Goal: Check status: Check status

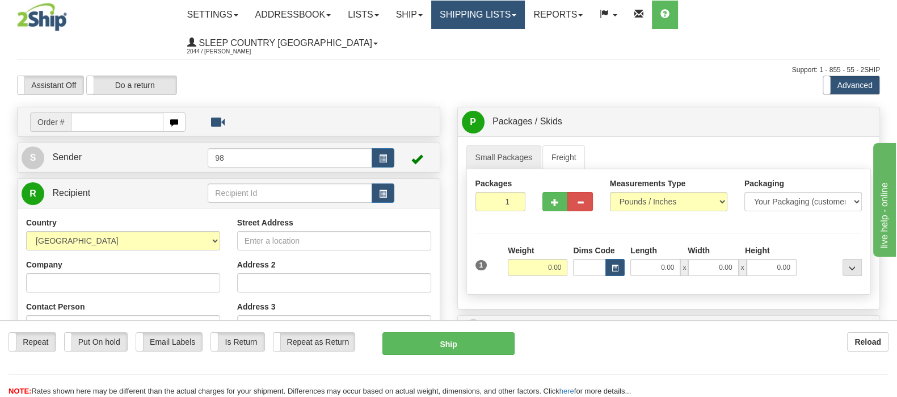
click at [525, 15] on link "Shipping lists" at bounding box center [478, 15] width 94 height 28
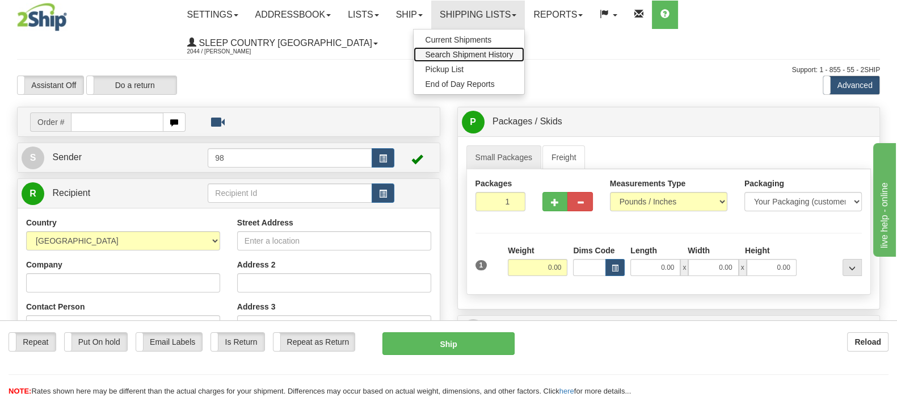
click at [513, 50] on span "Search Shipment History" at bounding box center [469, 54] width 88 height 9
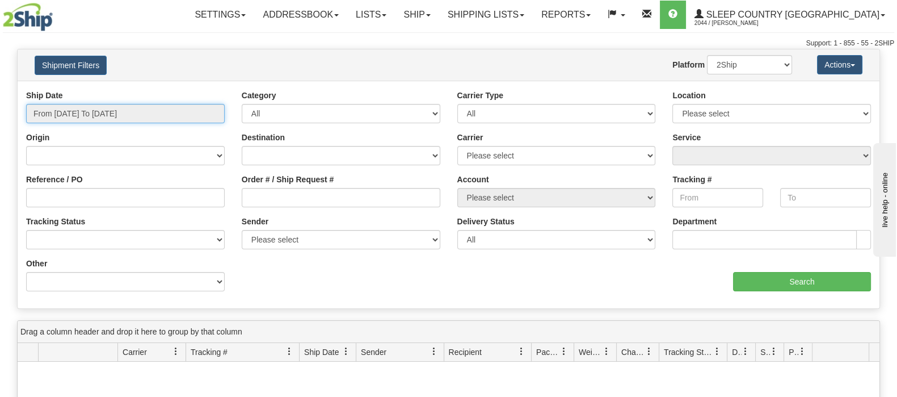
click at [151, 114] on input "From 09/23/2025 To 09/24/2025" at bounding box center [125, 113] width 199 height 19
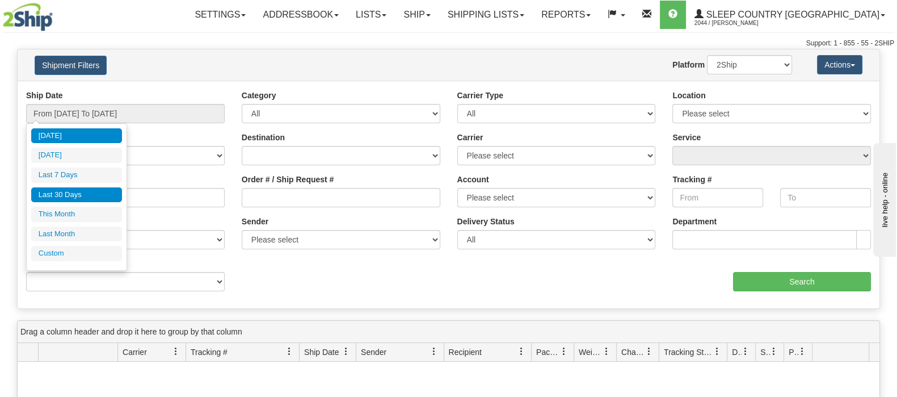
click at [96, 196] on li "Last 30 Days" at bounding box center [76, 194] width 91 height 15
type input "From 08/26/2025 To 09/24/2025"
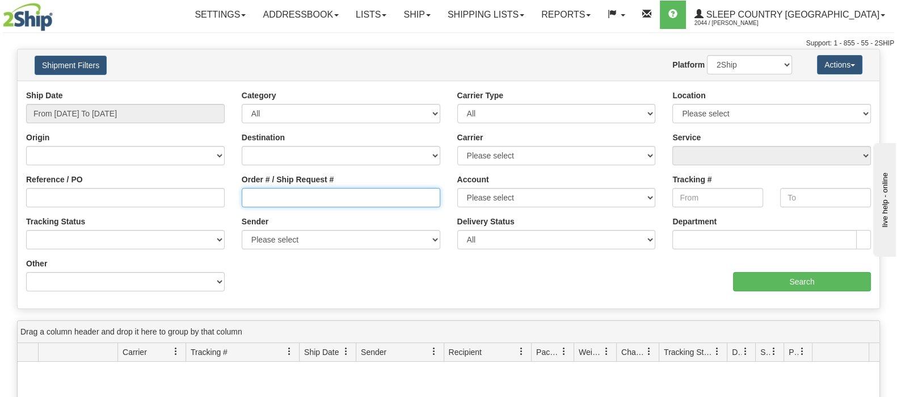
click at [310, 193] on input "Order # / Ship Request #" at bounding box center [341, 197] width 199 height 19
paste input "9000I103415"
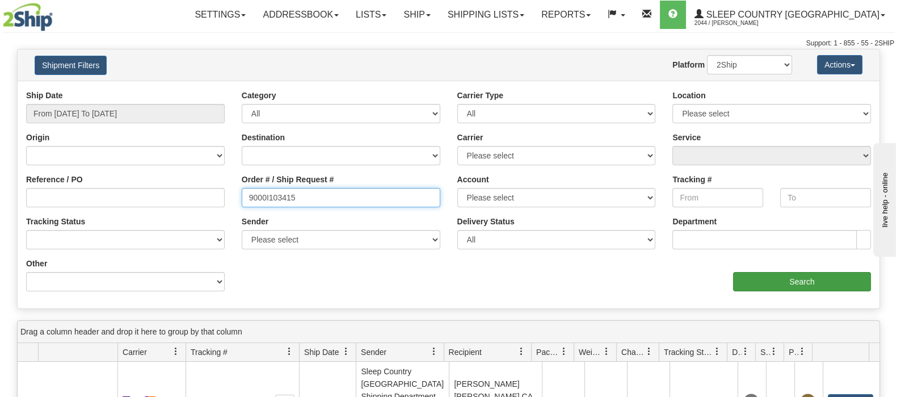
type input "9000I103415"
click at [783, 279] on input "Search" at bounding box center [802, 281] width 138 height 19
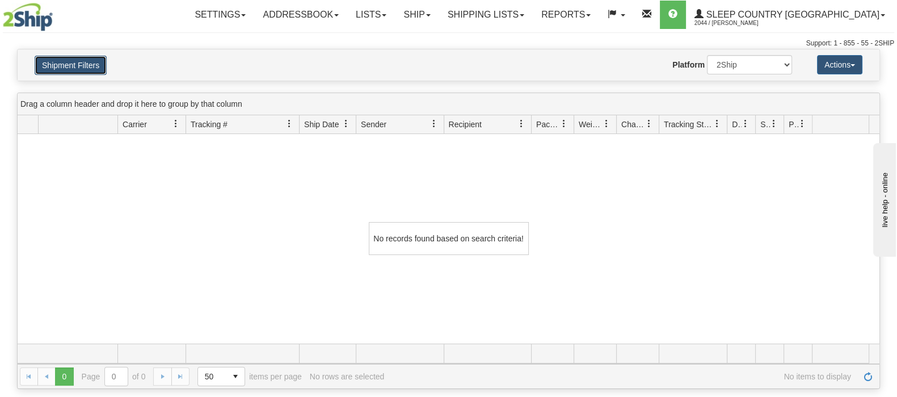
click at [79, 60] on button "Shipment Filters" at bounding box center [71, 65] width 72 height 19
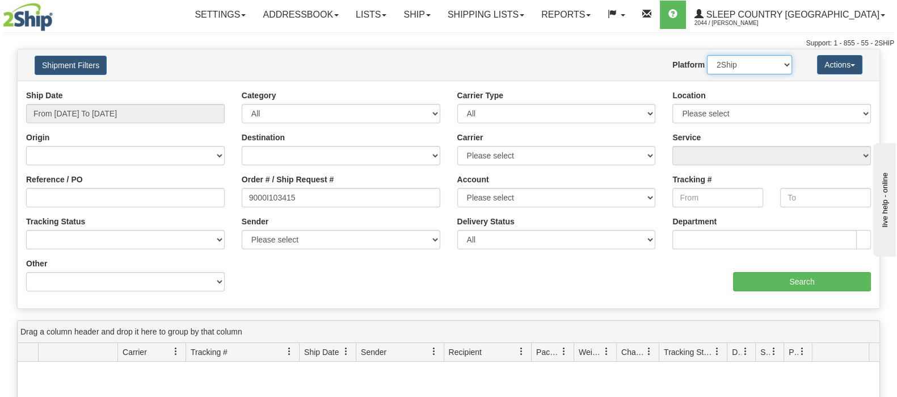
click at [711, 60] on select "2Ship Imported" at bounding box center [749, 64] width 85 height 19
click at [707, 55] on select "2Ship Imported" at bounding box center [749, 64] width 85 height 19
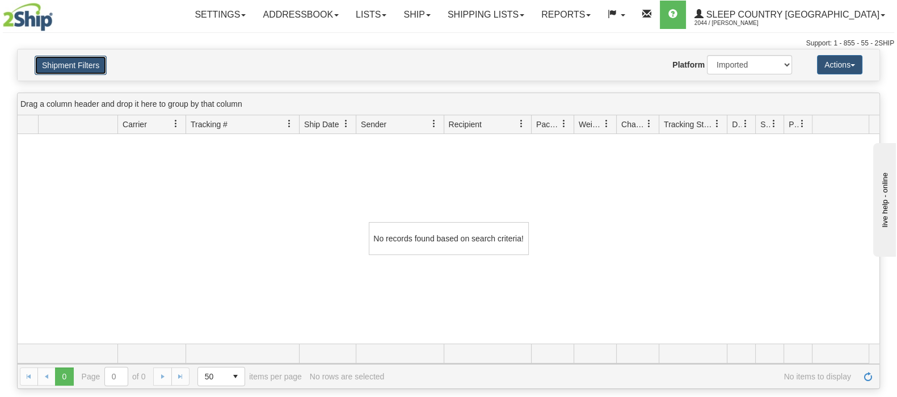
click at [78, 57] on button "Shipment Filters" at bounding box center [71, 65] width 72 height 19
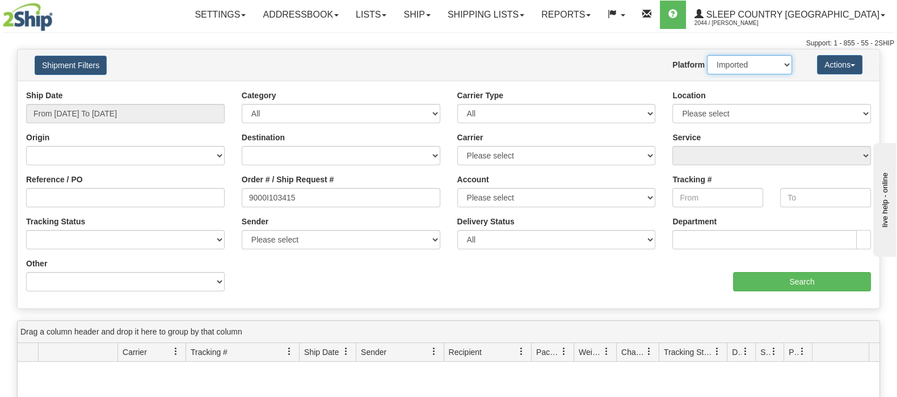
click at [729, 61] on select "2Ship Imported" at bounding box center [749, 64] width 85 height 19
select select "0"
click at [707, 55] on select "2Ship Imported" at bounding box center [749, 64] width 85 height 19
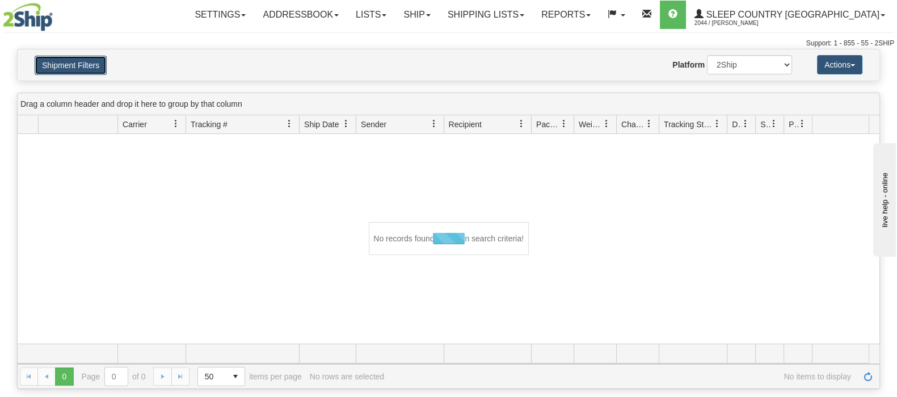
click at [63, 65] on button "Shipment Filters" at bounding box center [71, 65] width 72 height 19
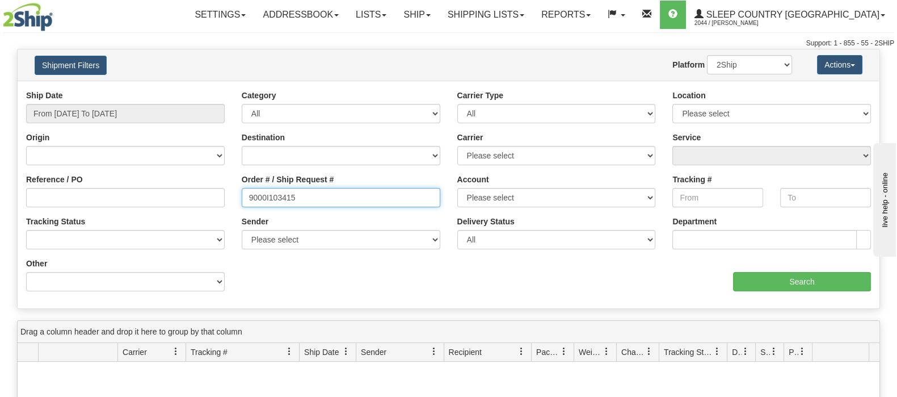
drag, startPoint x: 224, startPoint y: 194, endPoint x: 189, endPoint y: 194, distance: 34.6
click at [189, 90] on div "Reference / PO Order # / Ship Request # 9000I103415 Account Please select Canad…" at bounding box center [449, 90] width 862 height 0
type input "à"
click at [174, 176] on div "Reference / PO" at bounding box center [125, 190] width 199 height 33
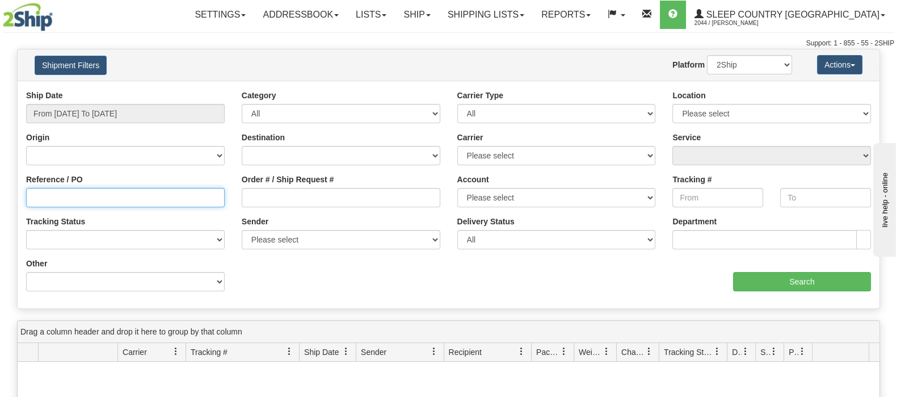
click at [182, 195] on input "Reference / PO" at bounding box center [125, 197] width 199 height 19
paste input "9000I103415"
type input "9000I103415"
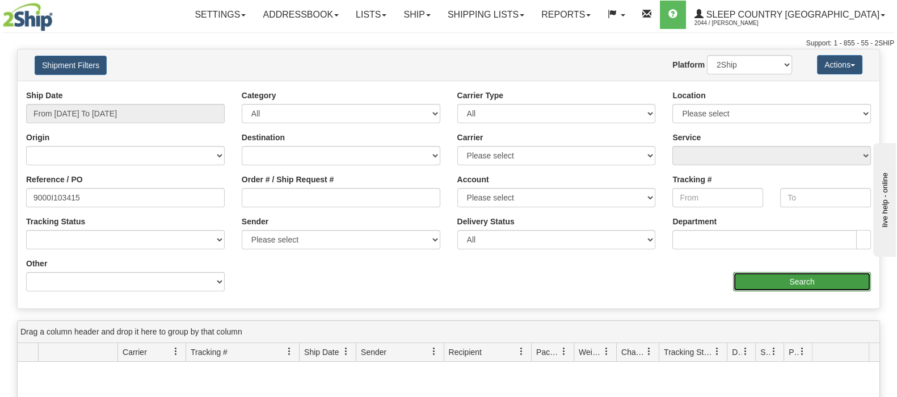
click at [793, 290] on input "Search" at bounding box center [802, 281] width 138 height 19
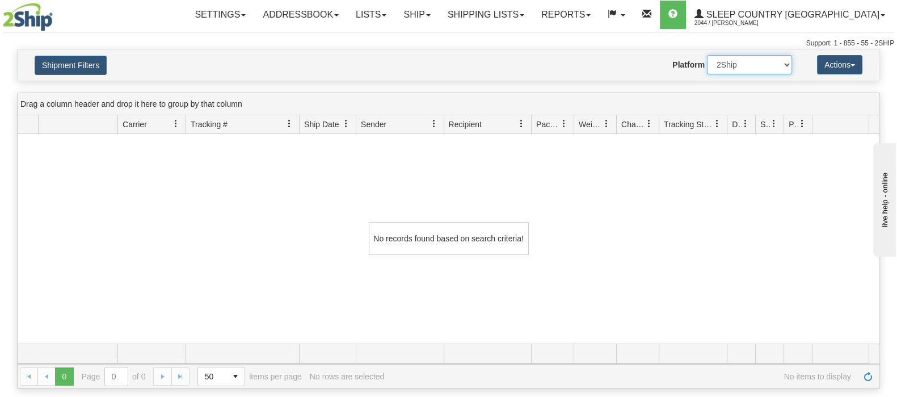
click at [764, 65] on select "2Ship Imported" at bounding box center [749, 64] width 85 height 19
select select "1"
click at [707, 55] on select "2Ship Imported" at bounding box center [749, 64] width 85 height 19
click at [233, 208] on div "No records found based on search criteria!" at bounding box center [449, 238] width 862 height 209
drag, startPoint x: 100, startPoint y: 72, endPoint x: 135, endPoint y: 119, distance: 58.8
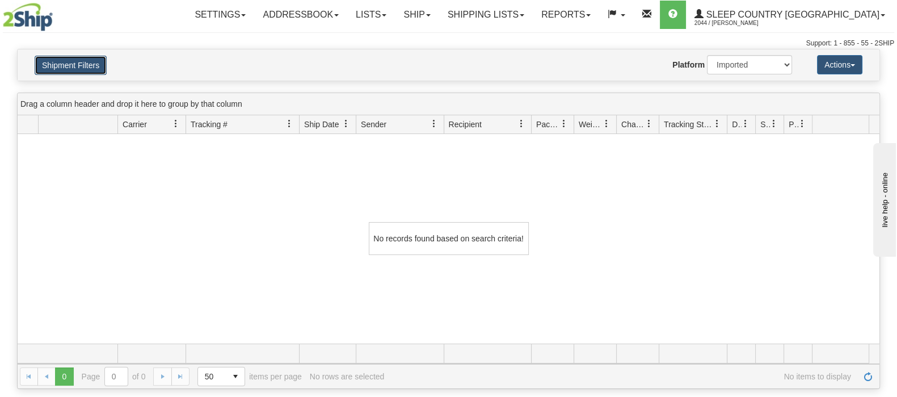
click at [100, 72] on button "Shipment Filters" at bounding box center [71, 65] width 72 height 19
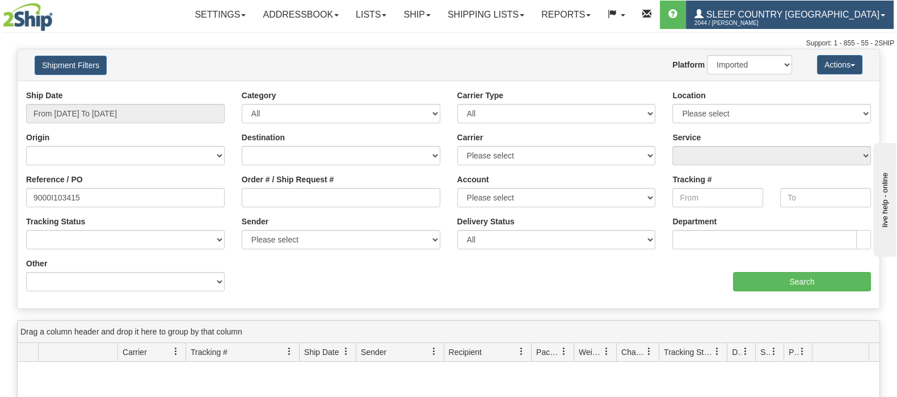
click at [794, 15] on span "Sleep Country [GEOGRAPHIC_DATA]" at bounding box center [791, 15] width 176 height 10
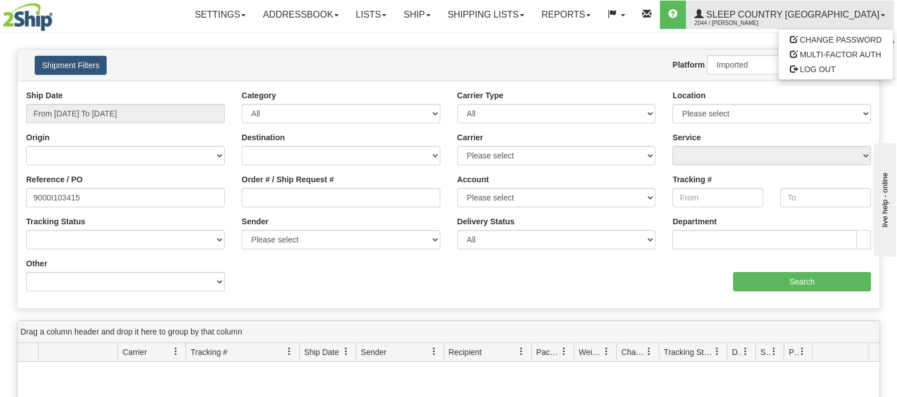
click at [614, 43] on div "Support: 1 - 855 - 55 - 2SHIP" at bounding box center [448, 44] width 891 height 10
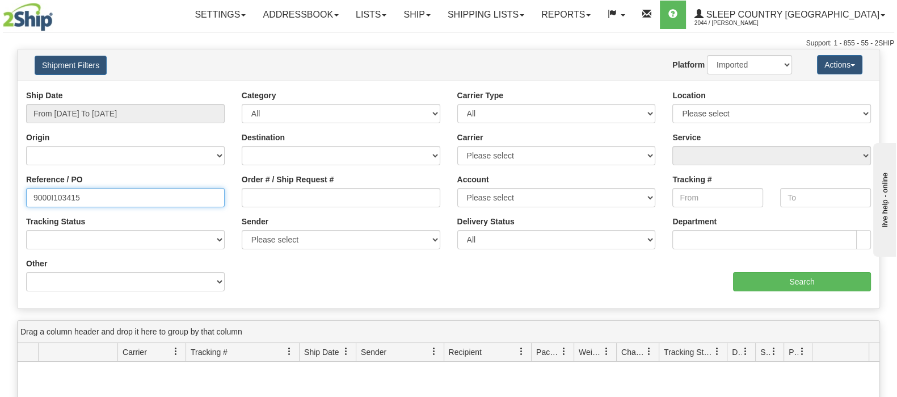
click at [0, 196] on html "Upgrade Account Cancel Toggle navigation Settings New Senders" at bounding box center [448, 198] width 897 height 397
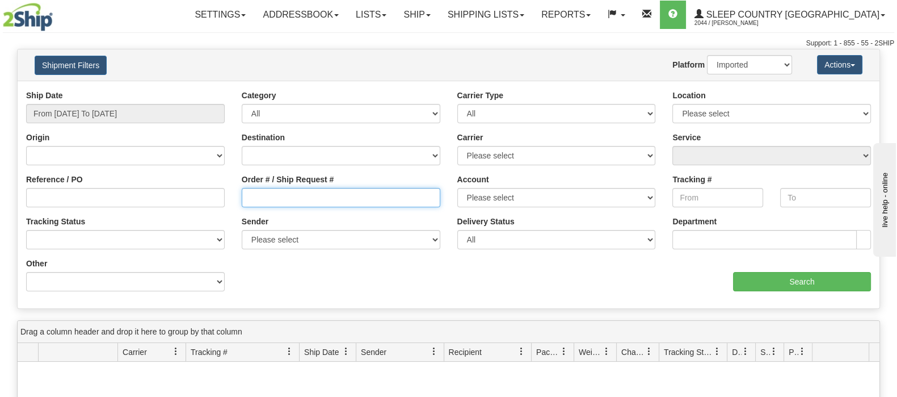
click at [328, 188] on input "Order # / Ship Request #" at bounding box center [341, 197] width 199 height 19
paste input "9000I047139"
type input "9000I047139"
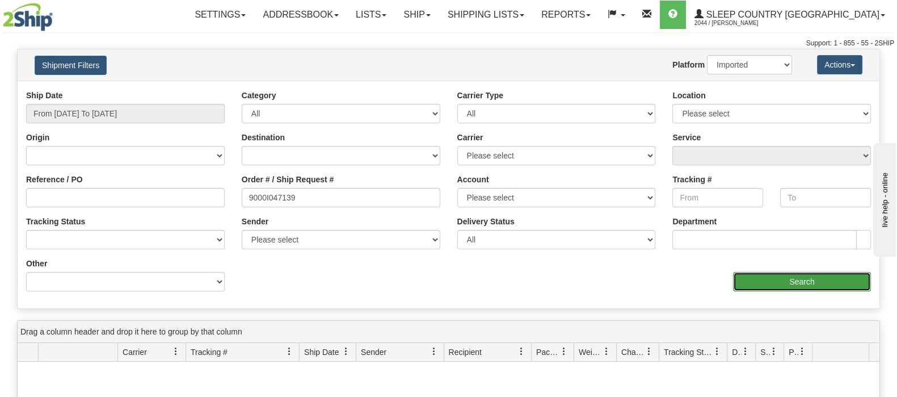
click at [800, 282] on input "Search" at bounding box center [802, 281] width 138 height 19
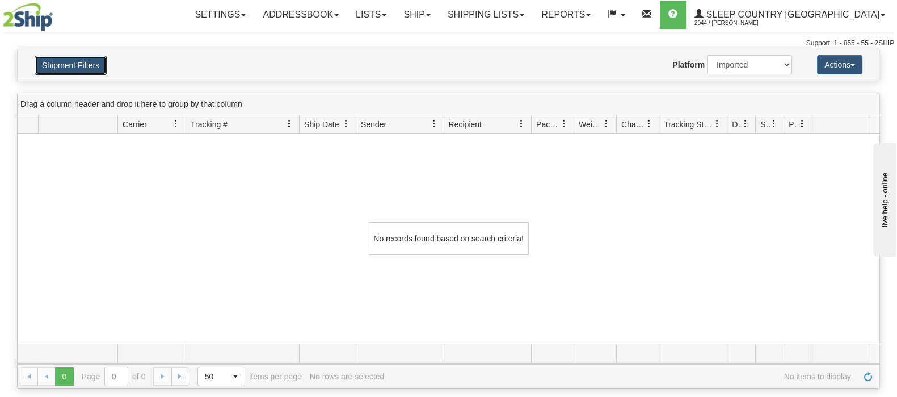
drag, startPoint x: 75, startPoint y: 63, endPoint x: 278, endPoint y: 123, distance: 211.3
click at [75, 64] on button "Shipment Filters" at bounding box center [71, 65] width 72 height 19
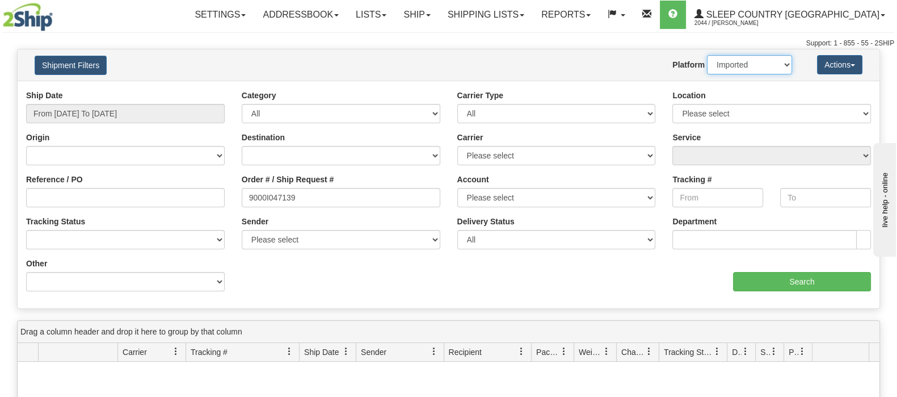
click at [729, 62] on select "2Ship Imported" at bounding box center [749, 64] width 85 height 19
select select "0"
click at [707, 55] on select "2Ship Imported" at bounding box center [749, 64] width 85 height 19
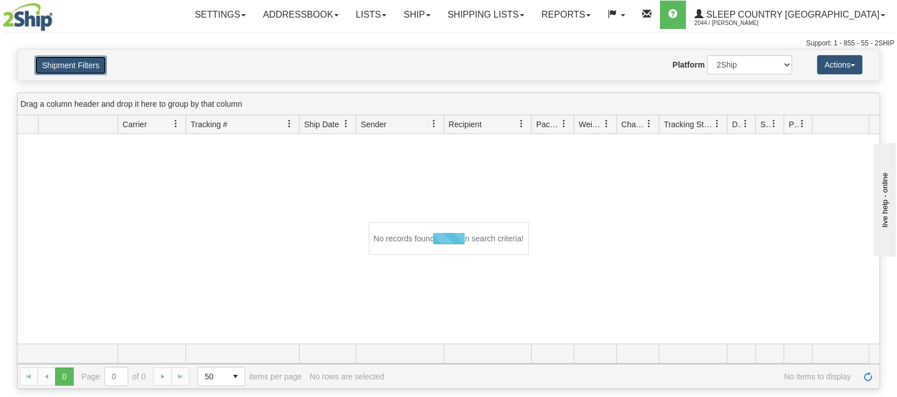
click at [71, 69] on button "Shipment Filters" at bounding box center [71, 65] width 72 height 19
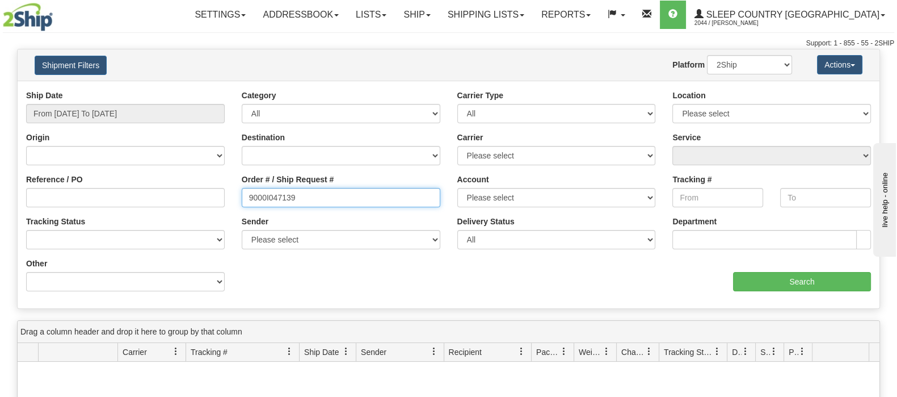
click at [307, 205] on input "9000I047139" at bounding box center [341, 197] width 199 height 19
click at [201, 90] on div "Reference / PO Order # / Ship Request # 9000I047139 Account Please select Canad…" at bounding box center [449, 90] width 862 height 0
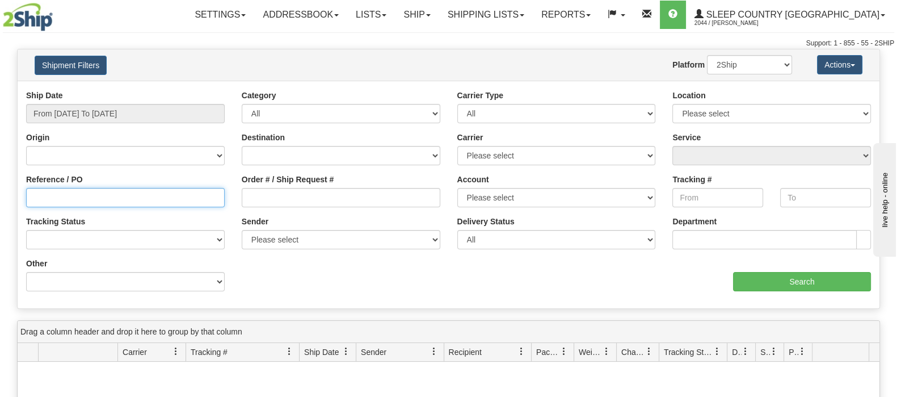
click at [213, 195] on input "Reference / PO" at bounding box center [125, 197] width 199 height 19
paste input "9000I047139"
type input "9000I047139"
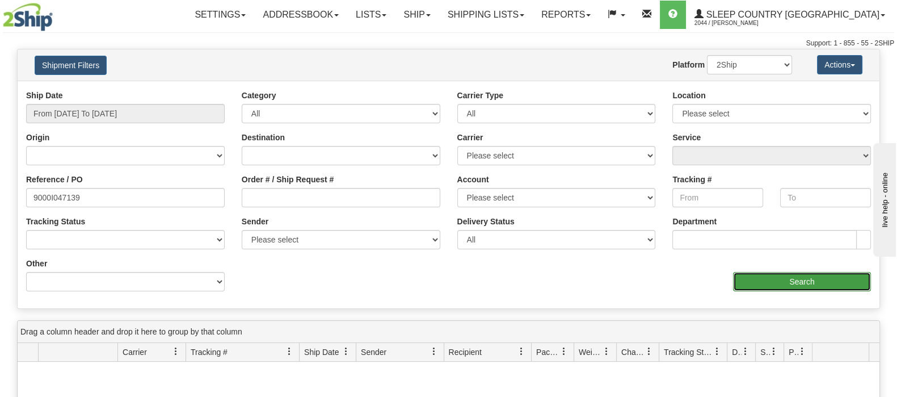
click at [752, 273] on input "Search" at bounding box center [802, 281] width 138 height 19
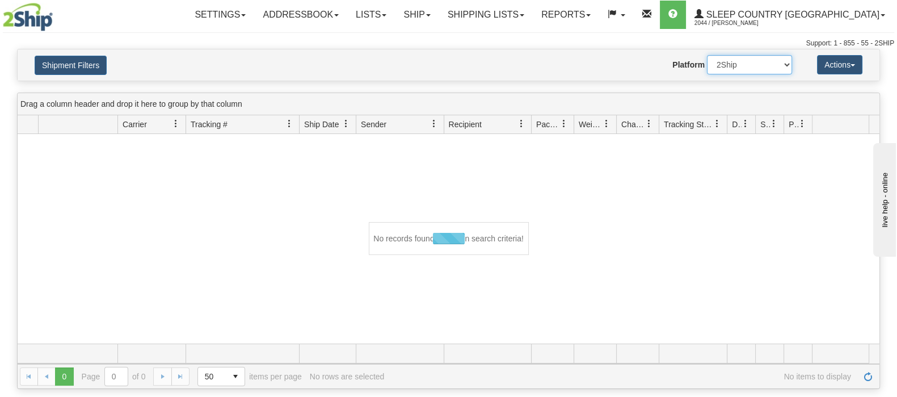
click at [745, 70] on select "2Ship Imported" at bounding box center [749, 64] width 85 height 19
select select "1"
click at [707, 55] on select "2Ship Imported" at bounding box center [749, 64] width 85 height 19
click at [58, 66] on button "Shipment Filters" at bounding box center [71, 65] width 72 height 19
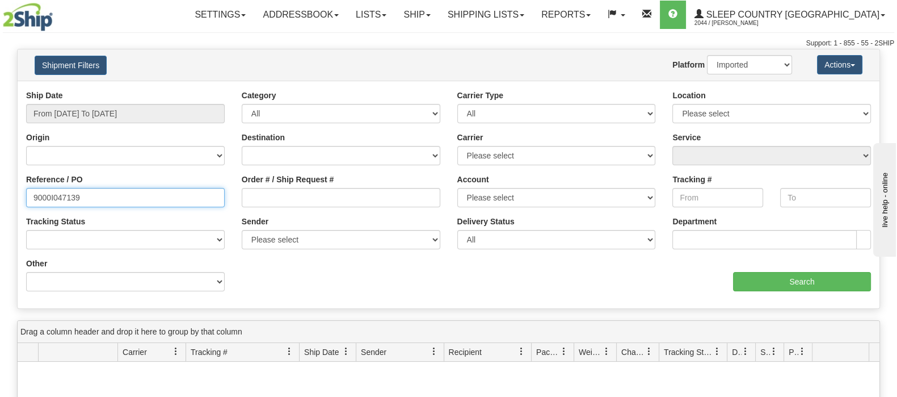
drag, startPoint x: 45, startPoint y: 188, endPoint x: -47, endPoint y: 190, distance: 92.5
click at [0, 190] on html "Upgrade Account Cancel Toggle navigation Settings New Senders" at bounding box center [448, 198] width 897 height 397
click at [728, 57] on select "2Ship Imported" at bounding box center [749, 64] width 85 height 19
select select "0"
click at [707, 55] on select "2Ship Imported" at bounding box center [749, 64] width 85 height 19
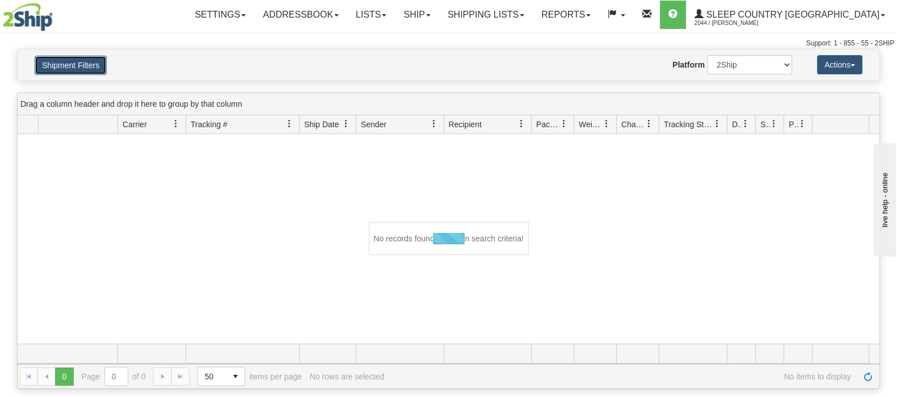
click at [48, 61] on button "Shipment Filters" at bounding box center [71, 65] width 72 height 19
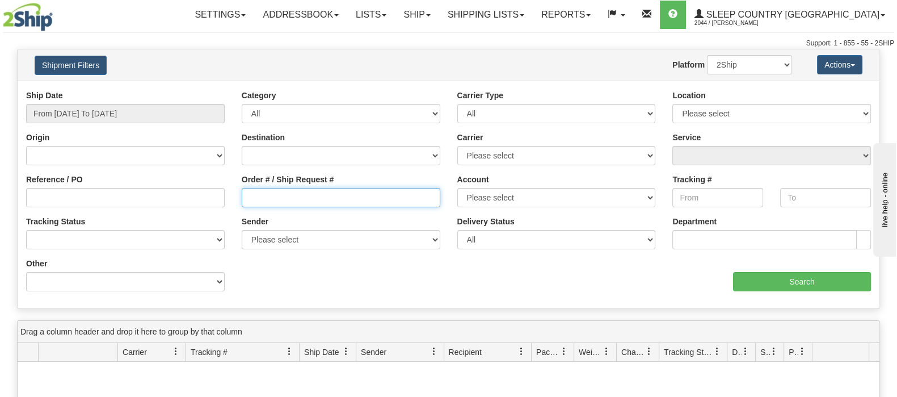
click at [307, 196] on input "Order # / Ship Request #" at bounding box center [341, 197] width 199 height 19
paste input "9000I047139"
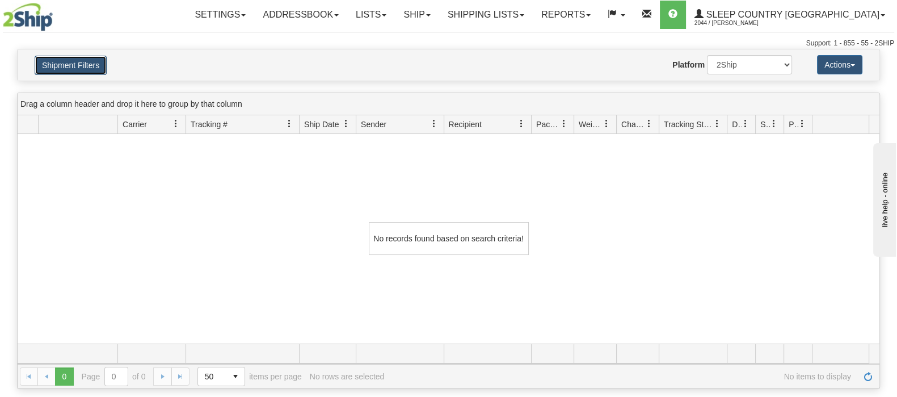
click at [96, 59] on button "Shipment Filters" at bounding box center [71, 65] width 72 height 19
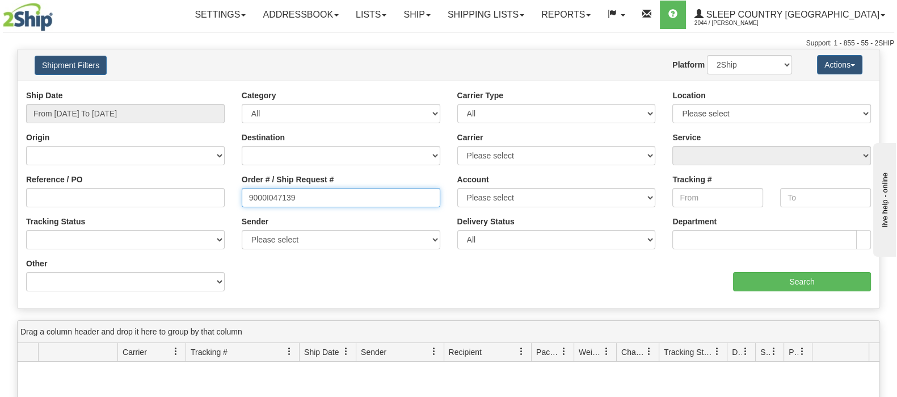
drag, startPoint x: 315, startPoint y: 196, endPoint x: 187, endPoint y: 184, distance: 128.2
click at [187, 90] on div "Reference / PO Order # / Ship Request # 9000I047139 Account Please select Canad…" at bounding box center [449, 90] width 862 height 0
paste input "2I040153"
type input "9002I040153"
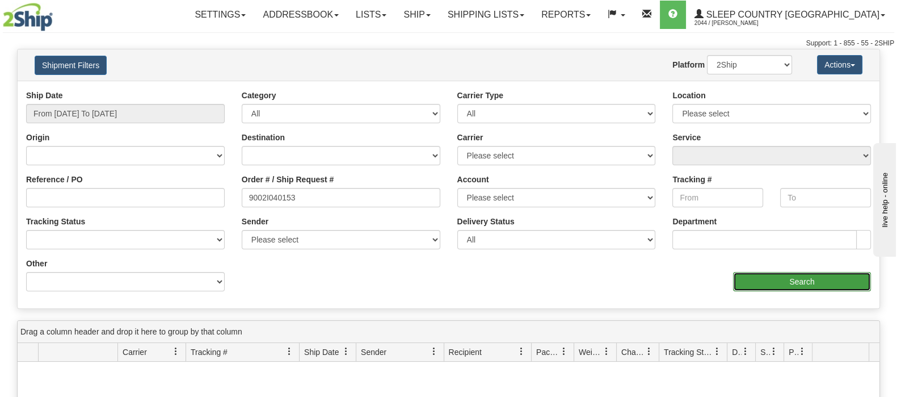
click at [790, 272] on input "Search" at bounding box center [802, 281] width 138 height 19
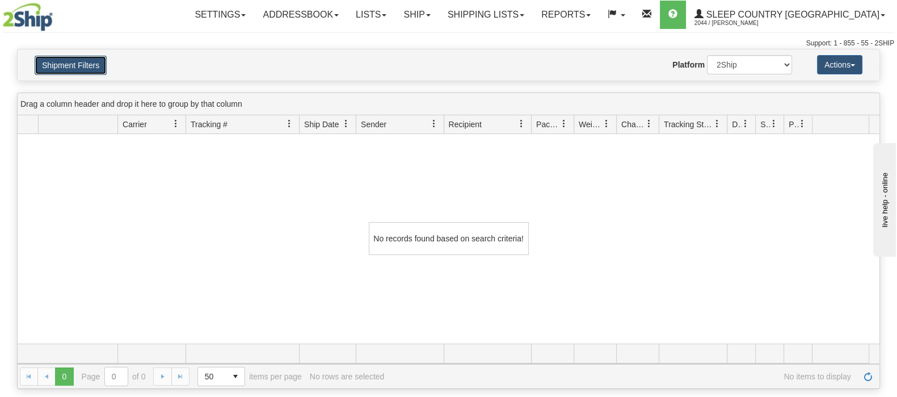
click at [69, 64] on button "Shipment Filters" at bounding box center [71, 65] width 72 height 19
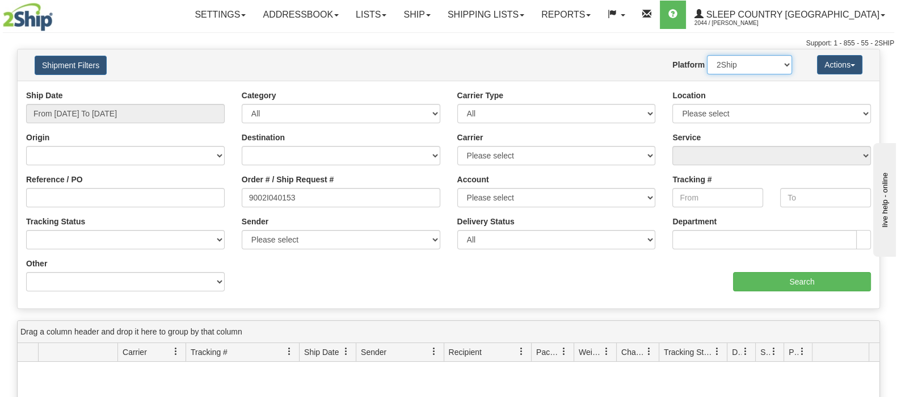
click at [730, 66] on select "2Ship Imported" at bounding box center [749, 64] width 85 height 19
select select "1"
click at [707, 55] on select "2Ship Imported" at bounding box center [749, 64] width 85 height 19
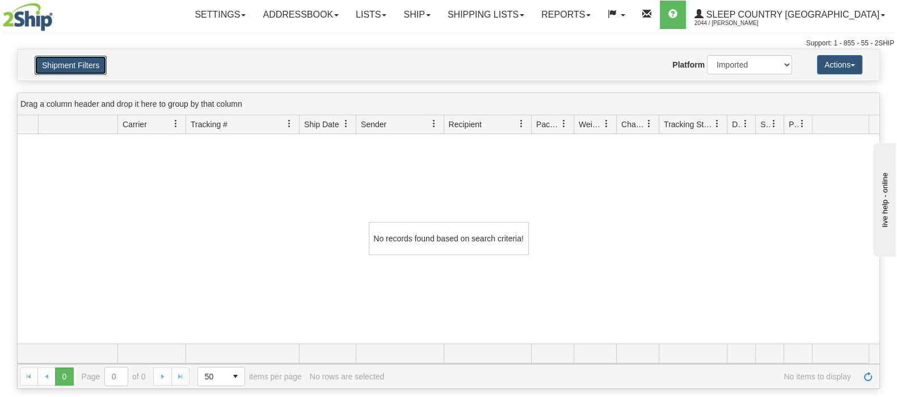
click at [80, 62] on button "Shipment Filters" at bounding box center [71, 65] width 72 height 19
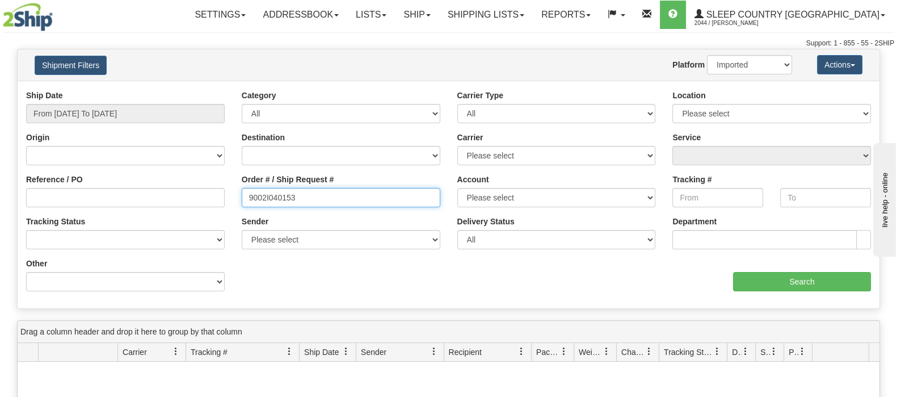
drag, startPoint x: 326, startPoint y: 196, endPoint x: 173, endPoint y: 174, distance: 154.8
click at [158, 90] on div "Reference / PO Order # / Ship Request # 9002I040153 Account Please select Canad…" at bounding box center [449, 90] width 862 height 0
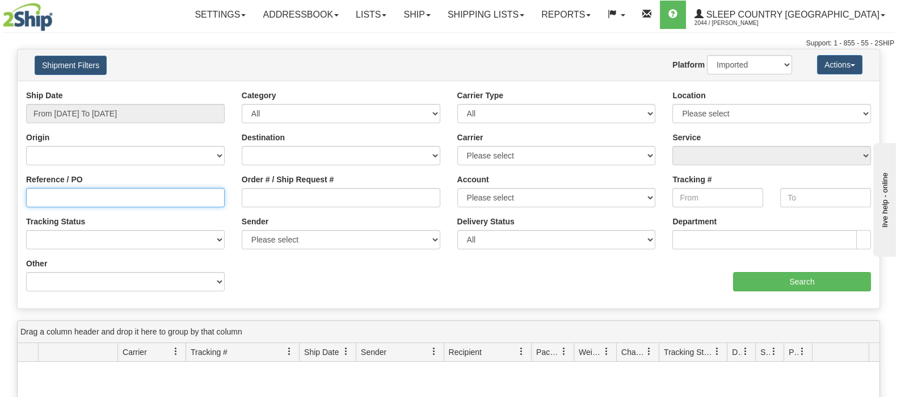
click at [202, 198] on input "Reference / PO" at bounding box center [125, 197] width 199 height 19
paste input "9002I040153"
type input "9002I040153"
drag, startPoint x: 760, startPoint y: 62, endPoint x: 758, endPoint y: 71, distance: 9.4
click at [760, 62] on select "2Ship Imported" at bounding box center [749, 64] width 85 height 19
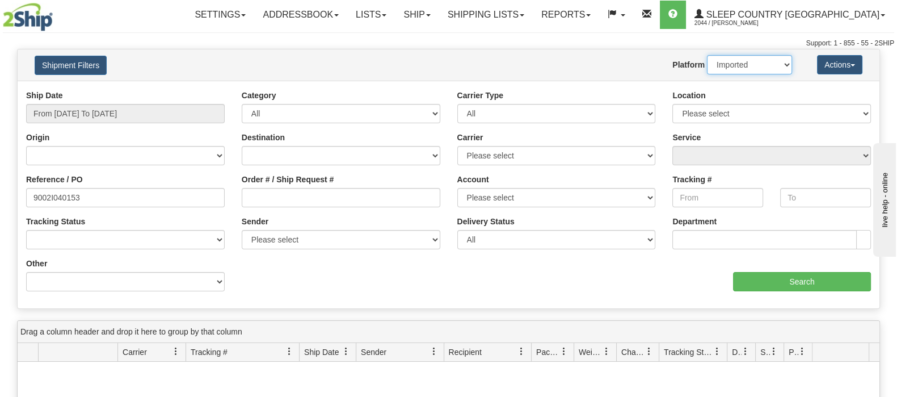
select select "0"
click at [707, 55] on select "2Ship Imported" at bounding box center [749, 64] width 85 height 19
